Goal: Go to known website: Access a specific website the user already knows

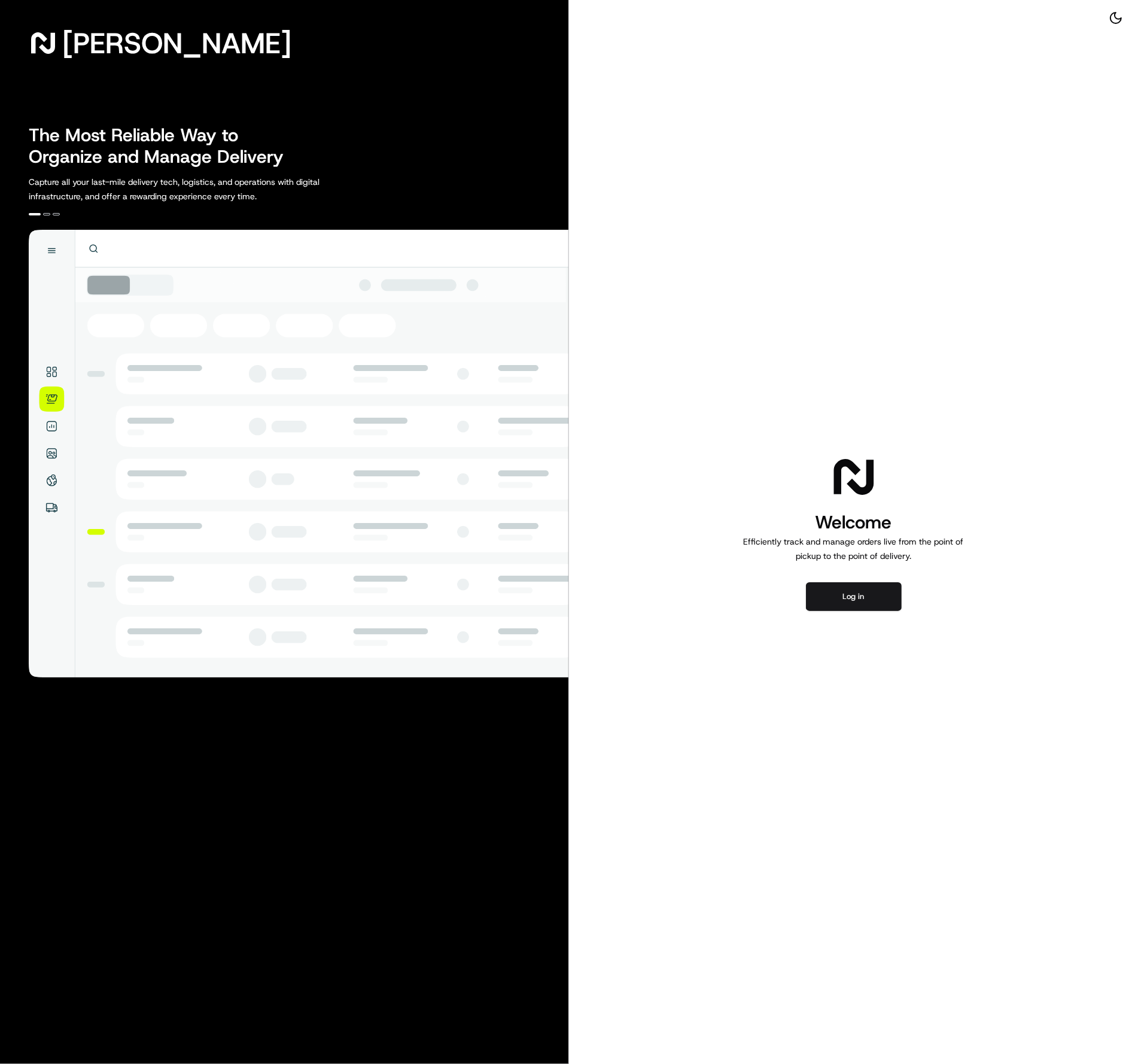
drag, startPoint x: 913, startPoint y: 597, endPoint x: 904, endPoint y: 597, distance: 9.0
click at [913, 600] on div "Welcome Efficiently track and manage orders live from the point of pickup to th…" at bounding box center [853, 532] width 569 height 1064
drag, startPoint x: 904, startPoint y: 597, endPoint x: 876, endPoint y: 594, distance: 28.2
click at [905, 597] on div "Welcome Efficiently track and manage orders live from the point of pickup to th…" at bounding box center [853, 532] width 569 height 1064
drag, startPoint x: 875, startPoint y: 594, endPoint x: 814, endPoint y: 597, distance: 61.1
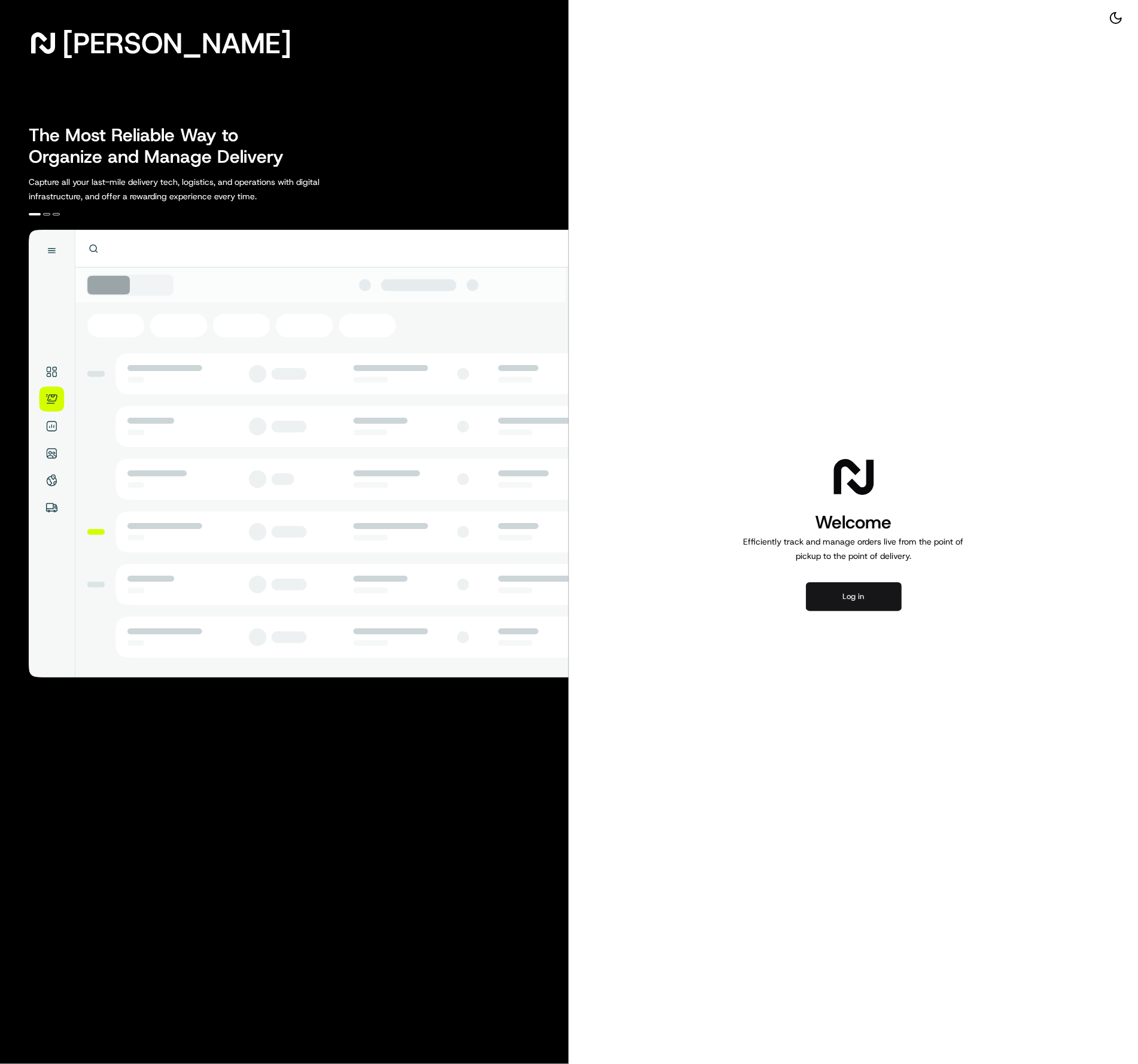
click at [875, 594] on button "Log in" at bounding box center [853, 597] width 95 height 29
